Goal: Navigation & Orientation: Understand site structure

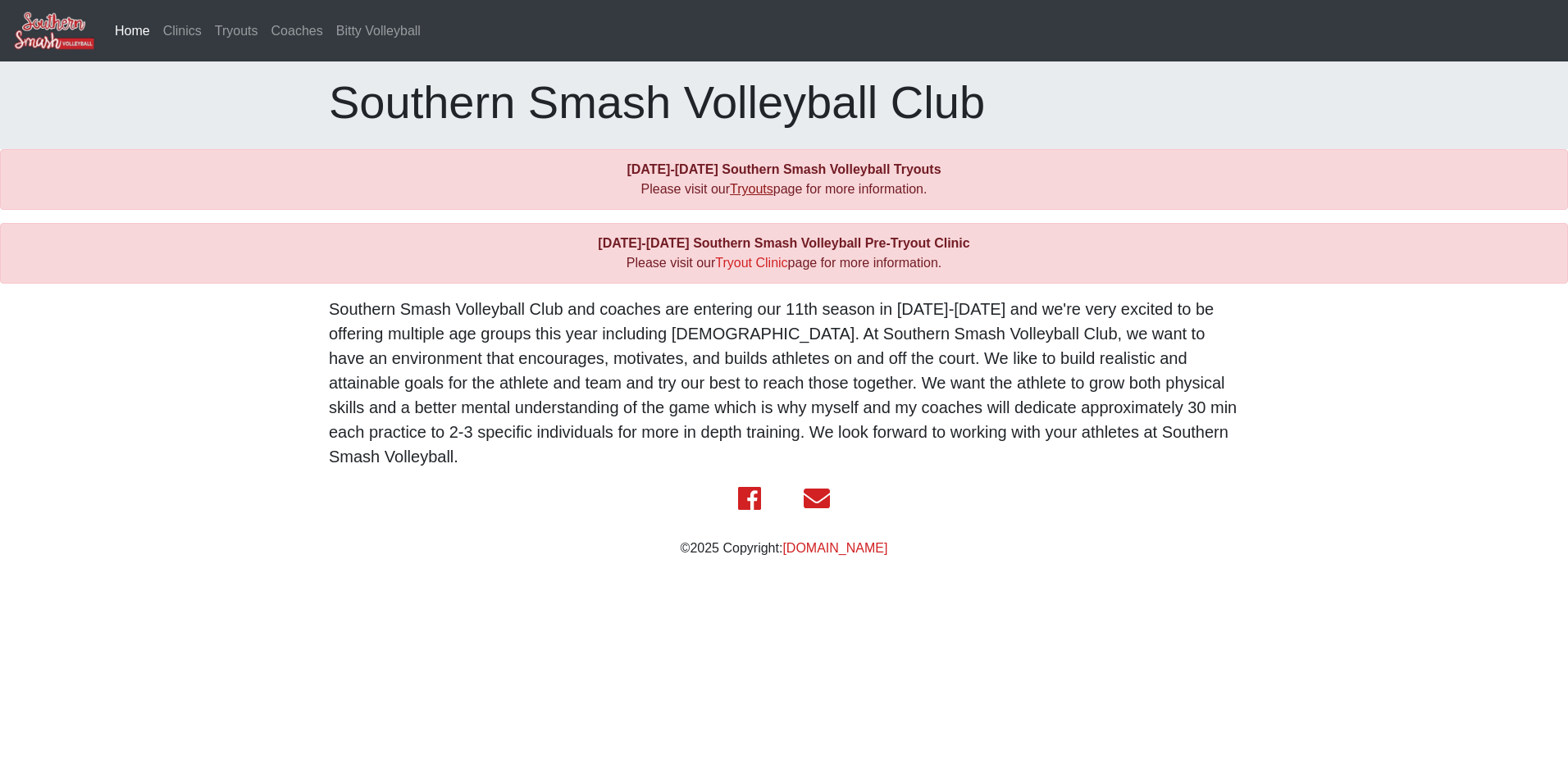
click at [745, 189] on link "Tryouts" at bounding box center [752, 188] width 43 height 14
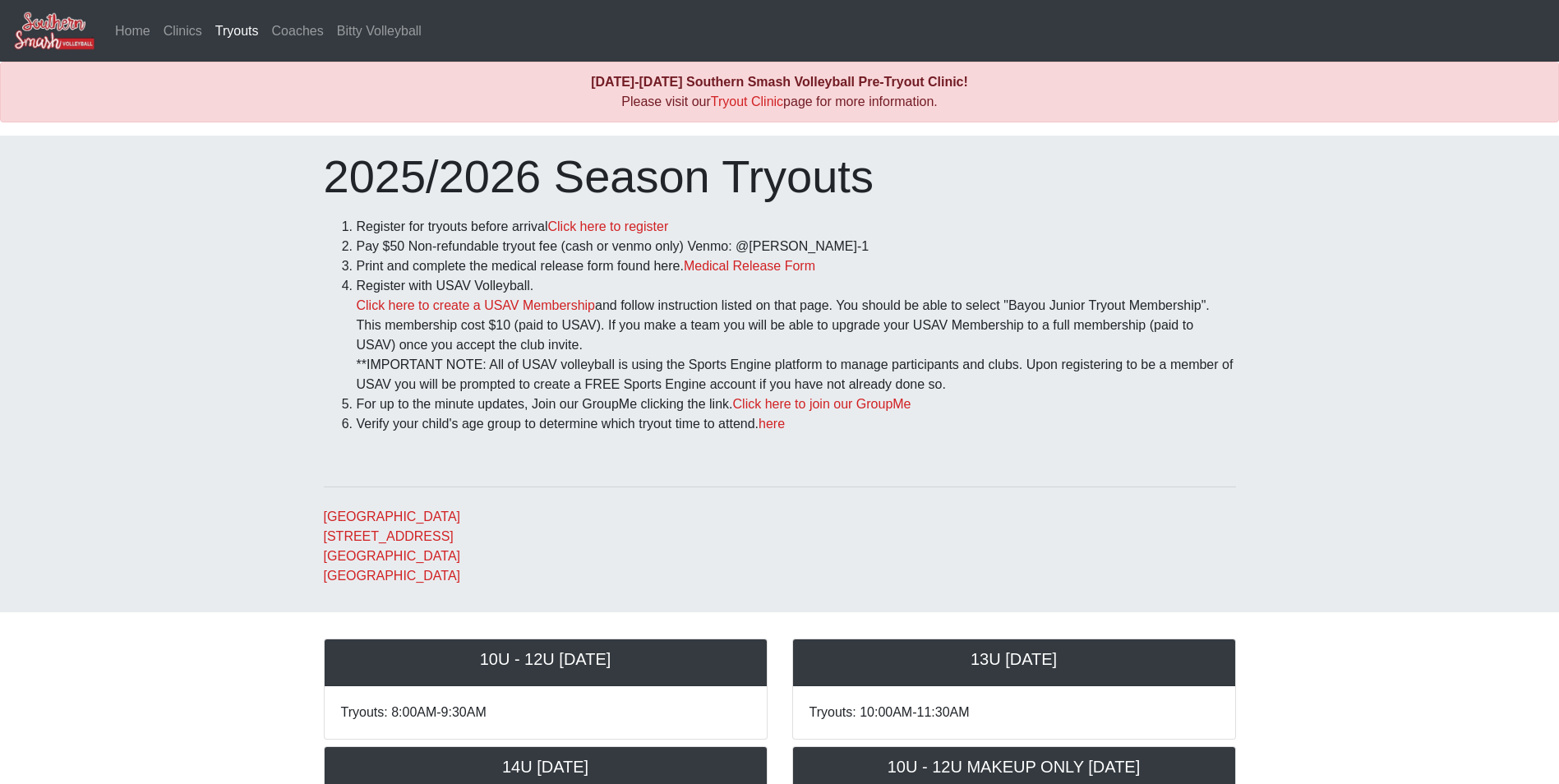
click at [1174, 324] on li "Register with USAV Volleyball. Click here to create a USAV Membership and follo…" at bounding box center [797, 335] width 880 height 118
click at [295, 31] on link "Coaches" at bounding box center [298, 31] width 65 height 33
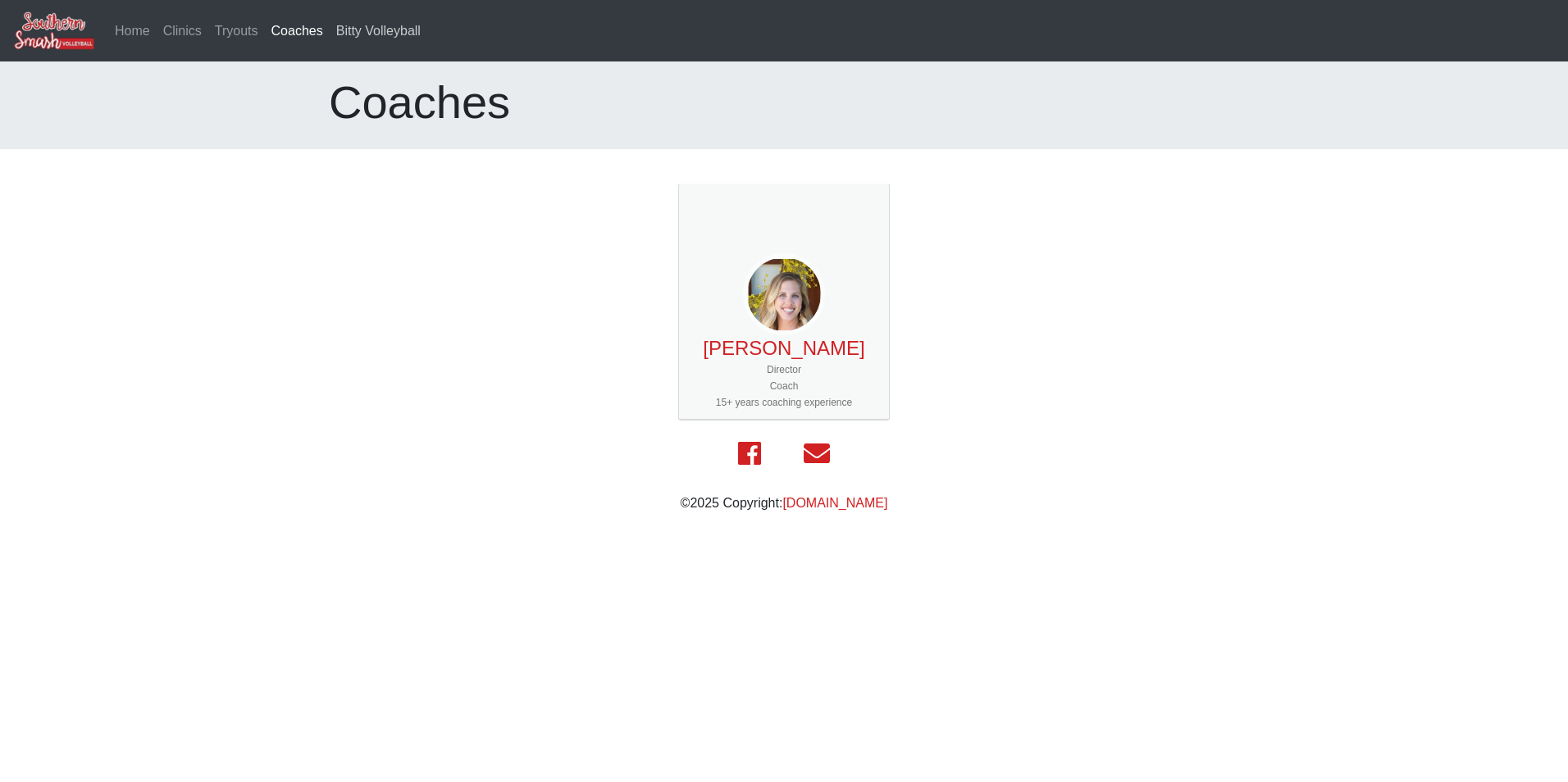
click at [347, 32] on link "Bitty Volleyball" at bounding box center [378, 31] width 97 height 32
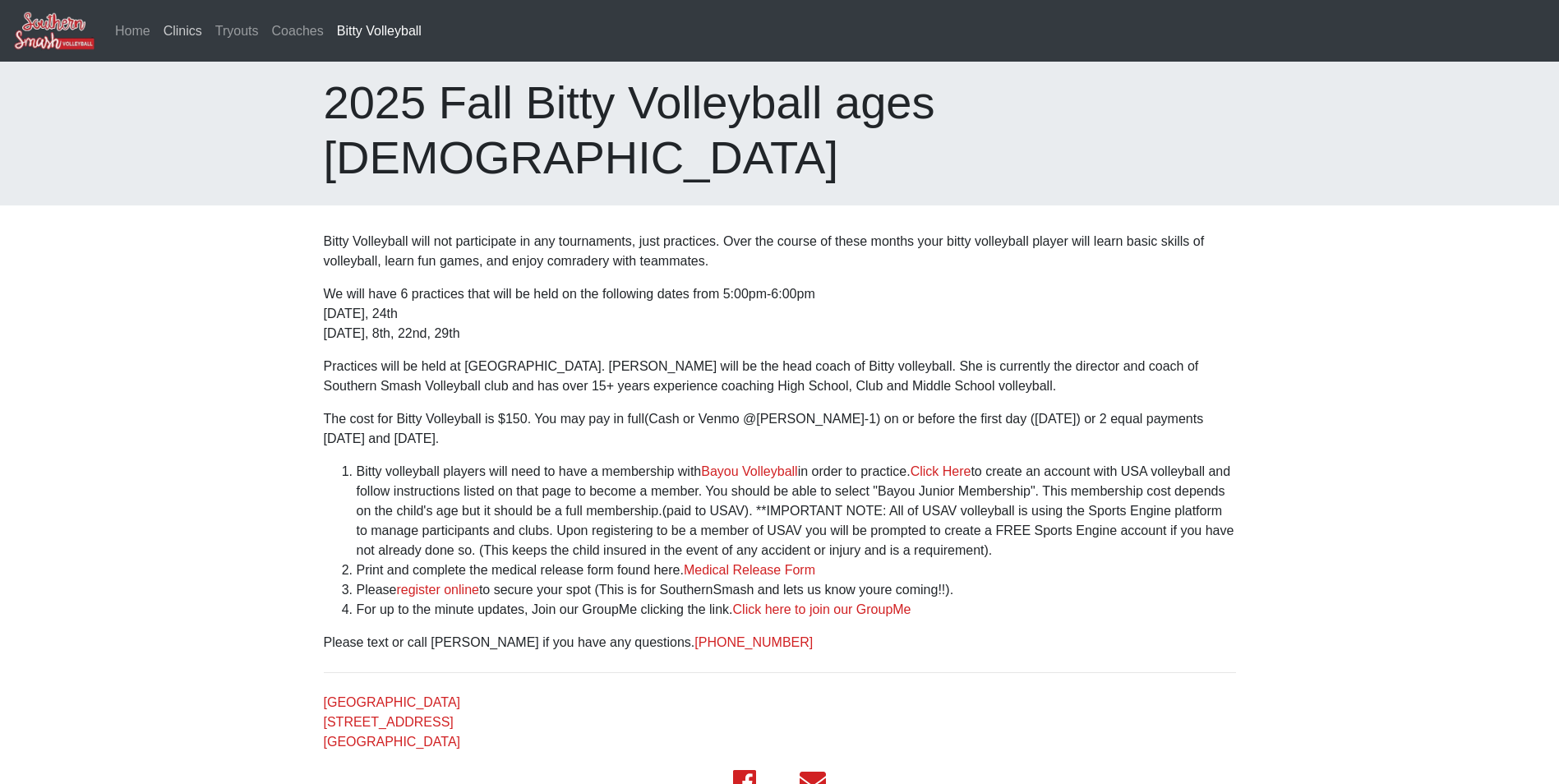
click at [178, 38] on link "Clinics" at bounding box center [182, 31] width 51 height 33
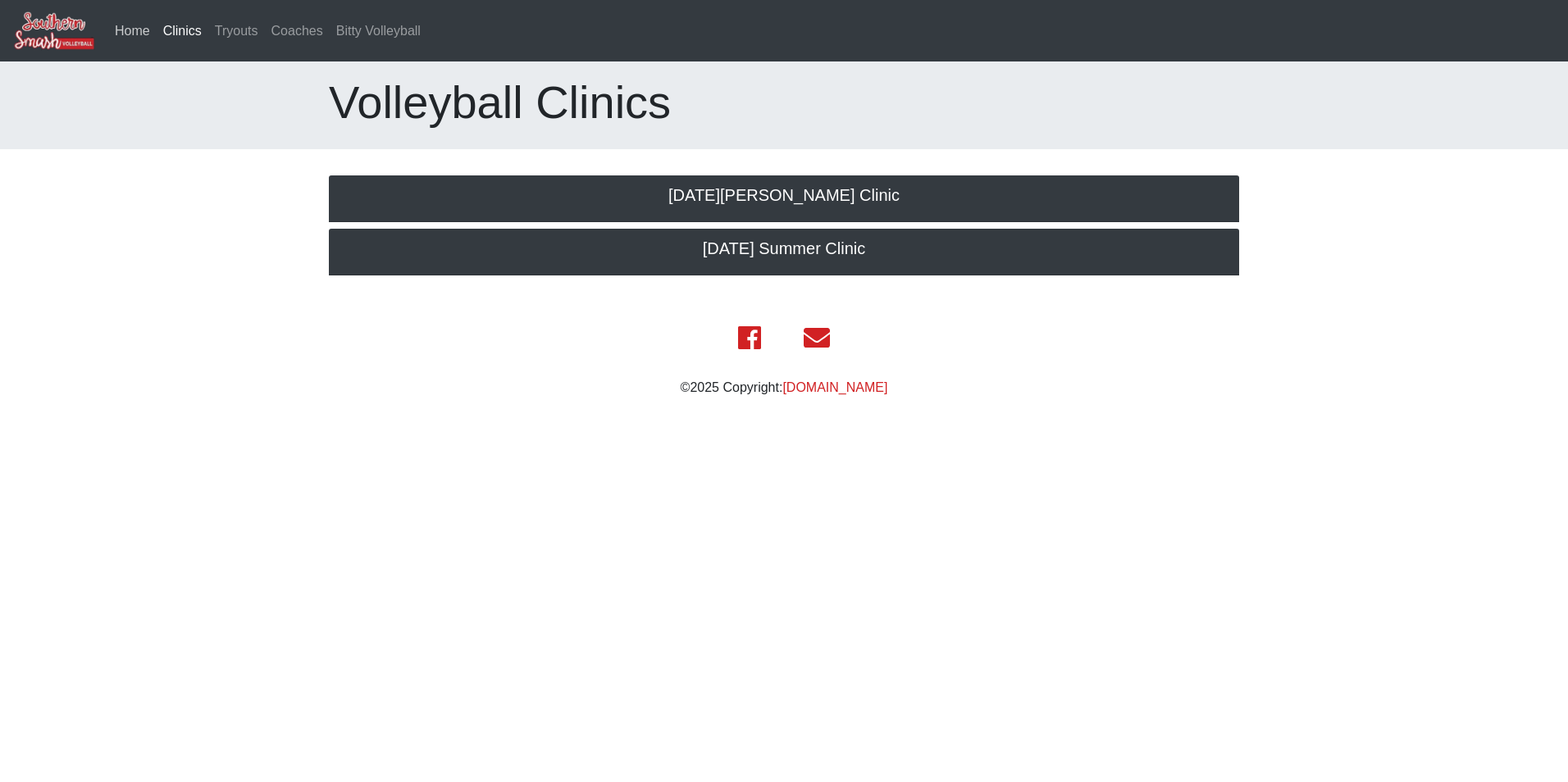
click at [134, 31] on link "Home" at bounding box center [132, 31] width 49 height 32
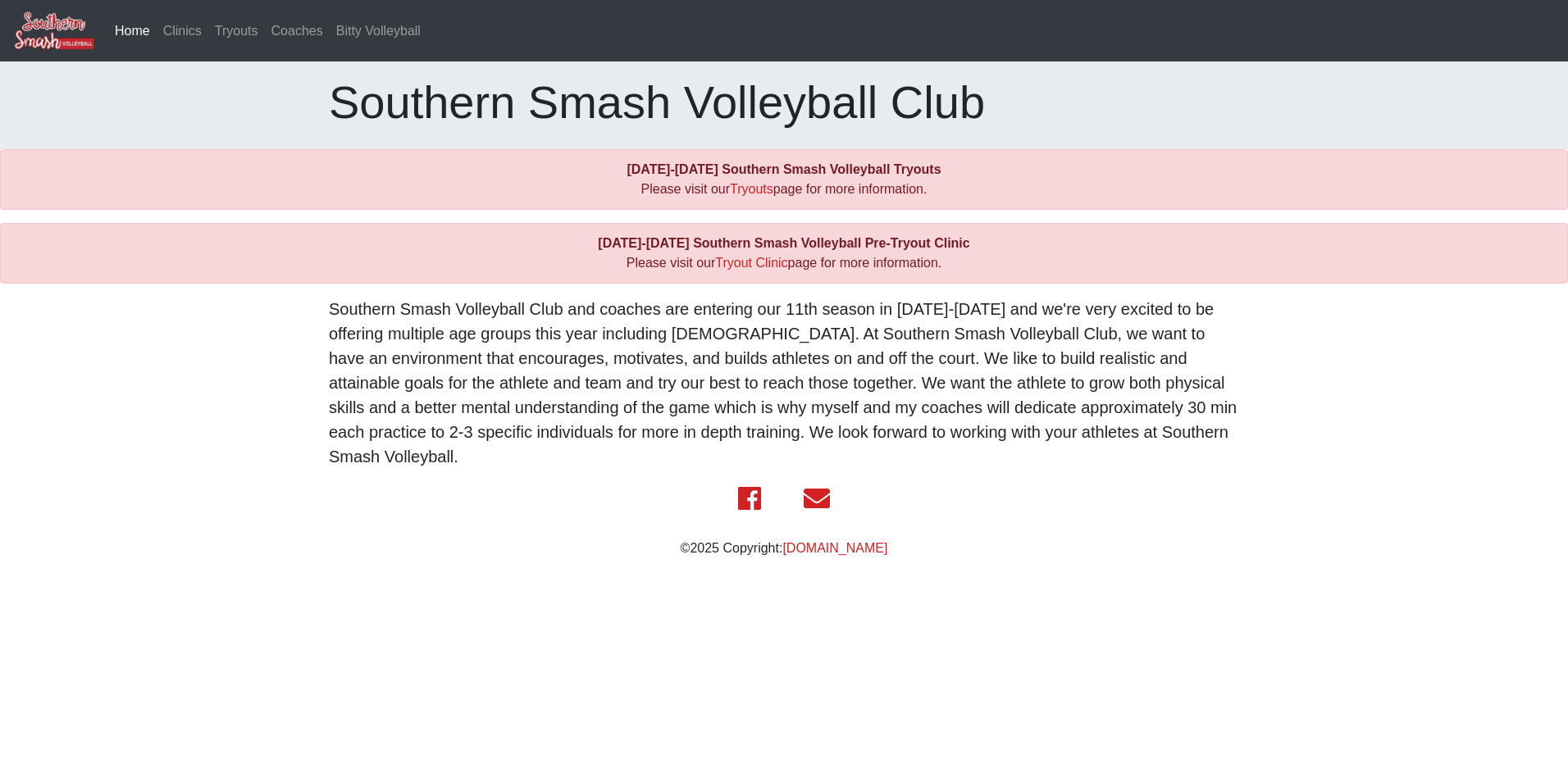
click at [907, 350] on p "Southern Smash Volleyball Club and coaches are entering our 11th season in [DAT…" at bounding box center [784, 382] width 910 height 172
